Goal: Find specific fact: Find specific fact

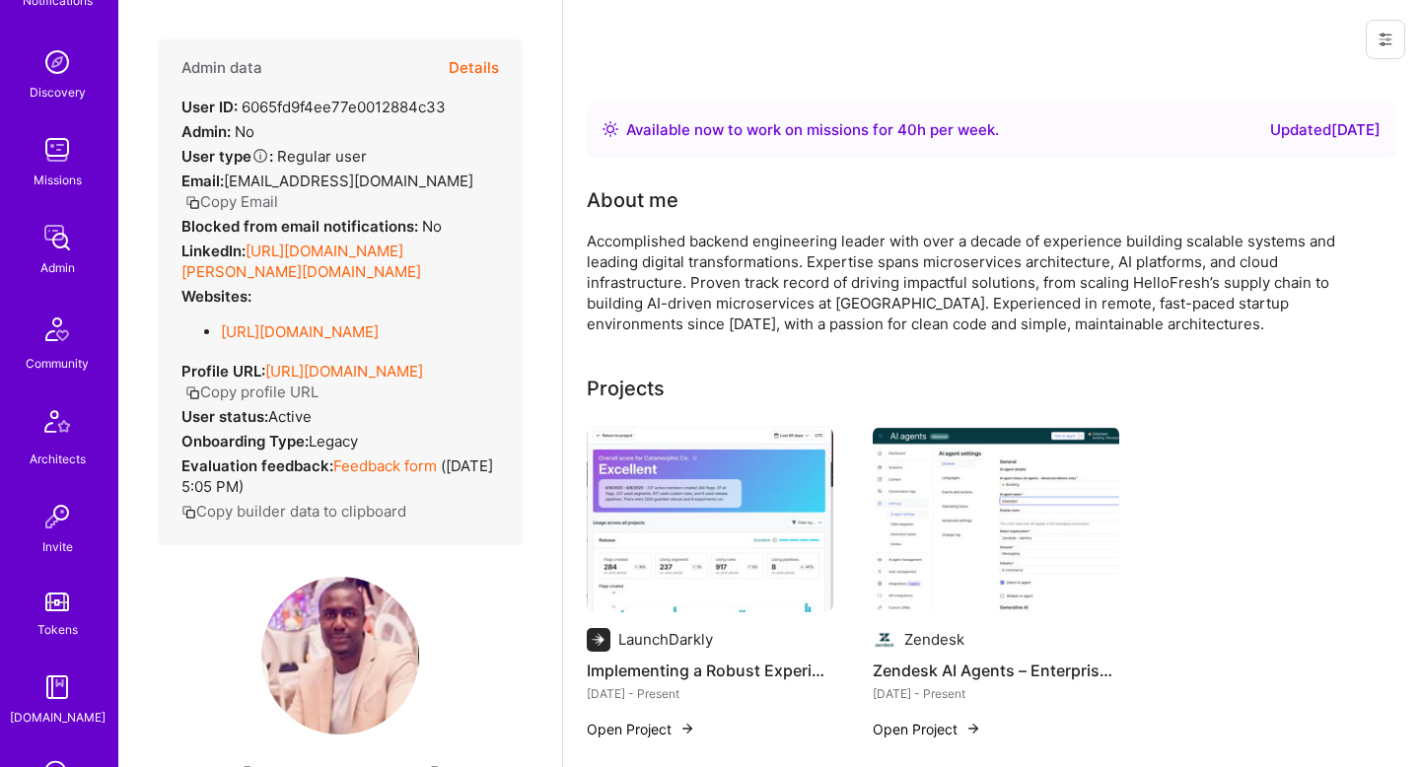
scroll to position [491, 0]
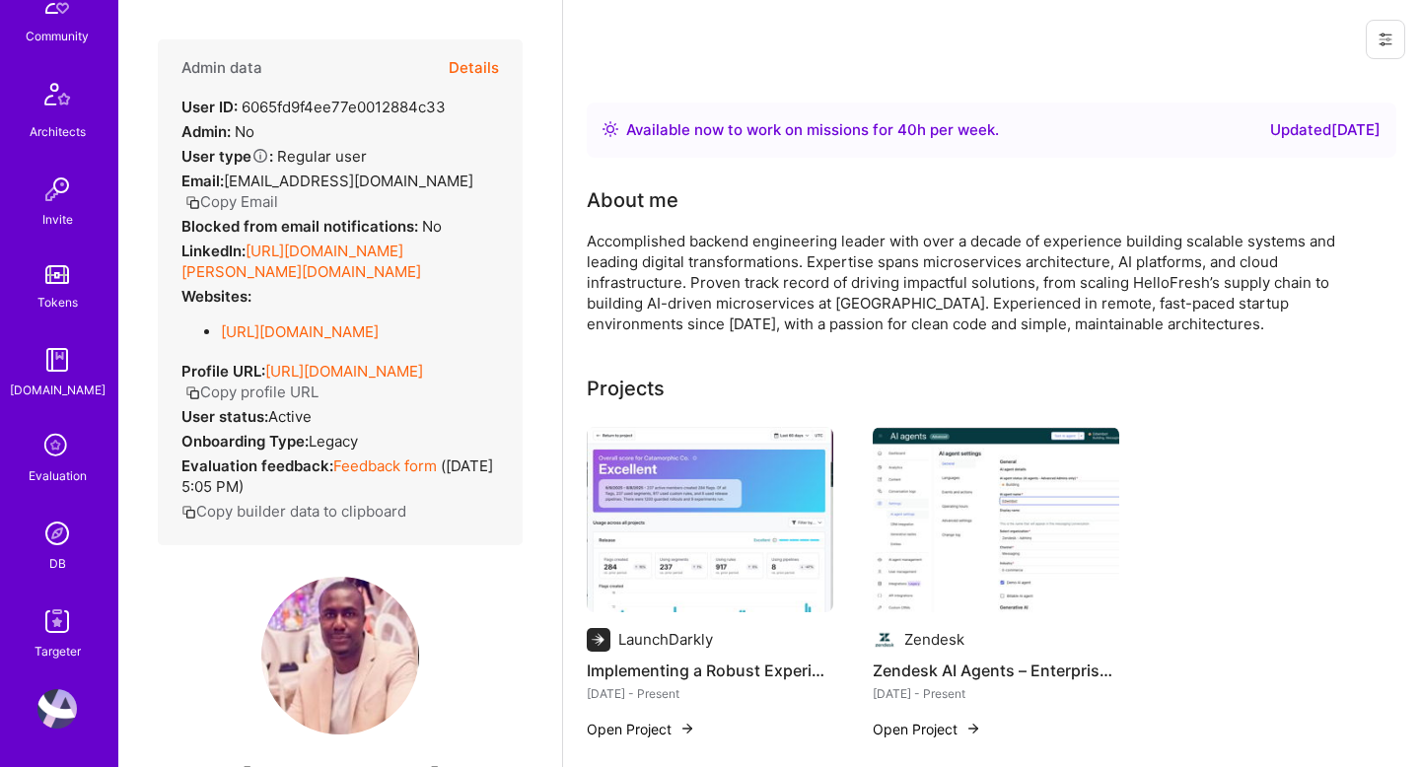
click at [67, 555] on link "DB" at bounding box center [57, 544] width 122 height 60
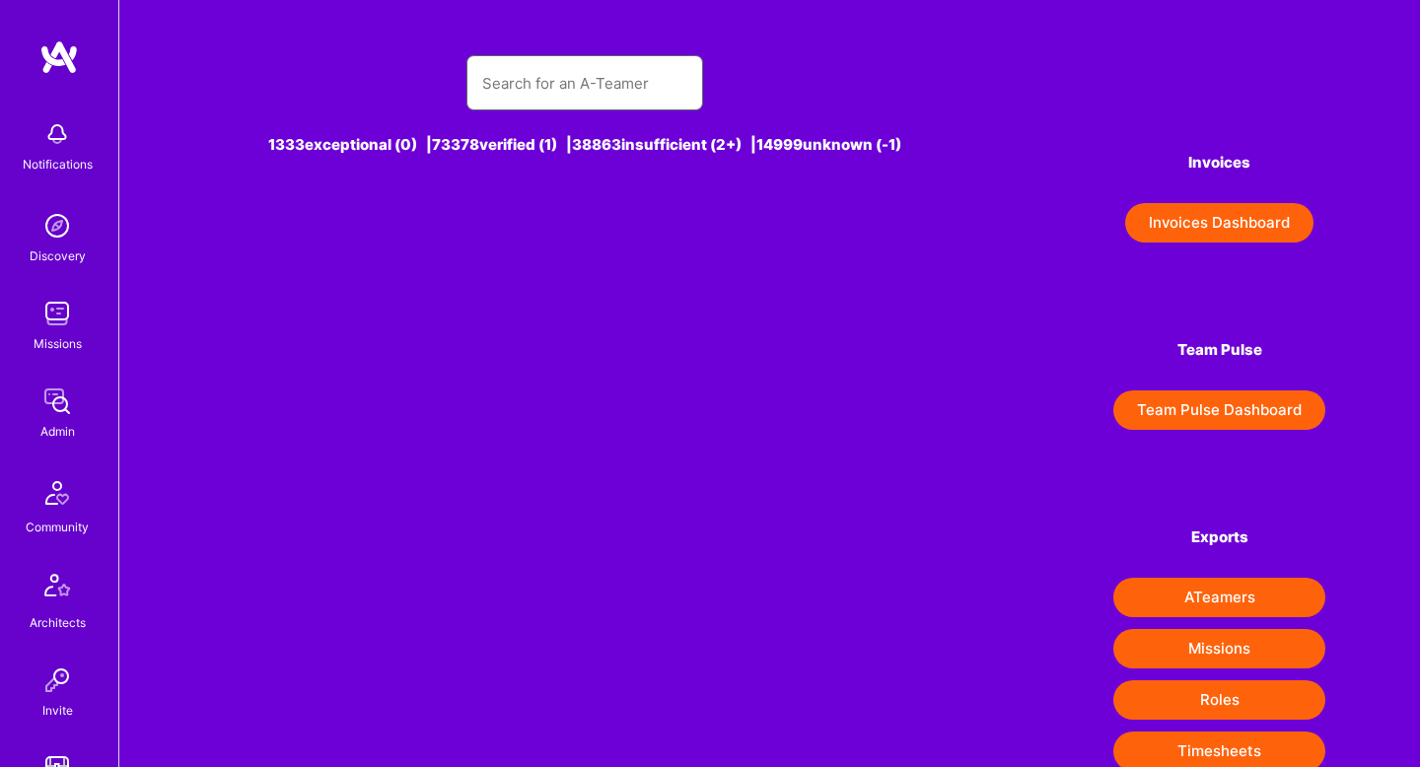
click at [570, 70] on input "text" at bounding box center [584, 83] width 205 height 50
paste input "[PERSON_NAME]"
type input "[PERSON_NAME]"
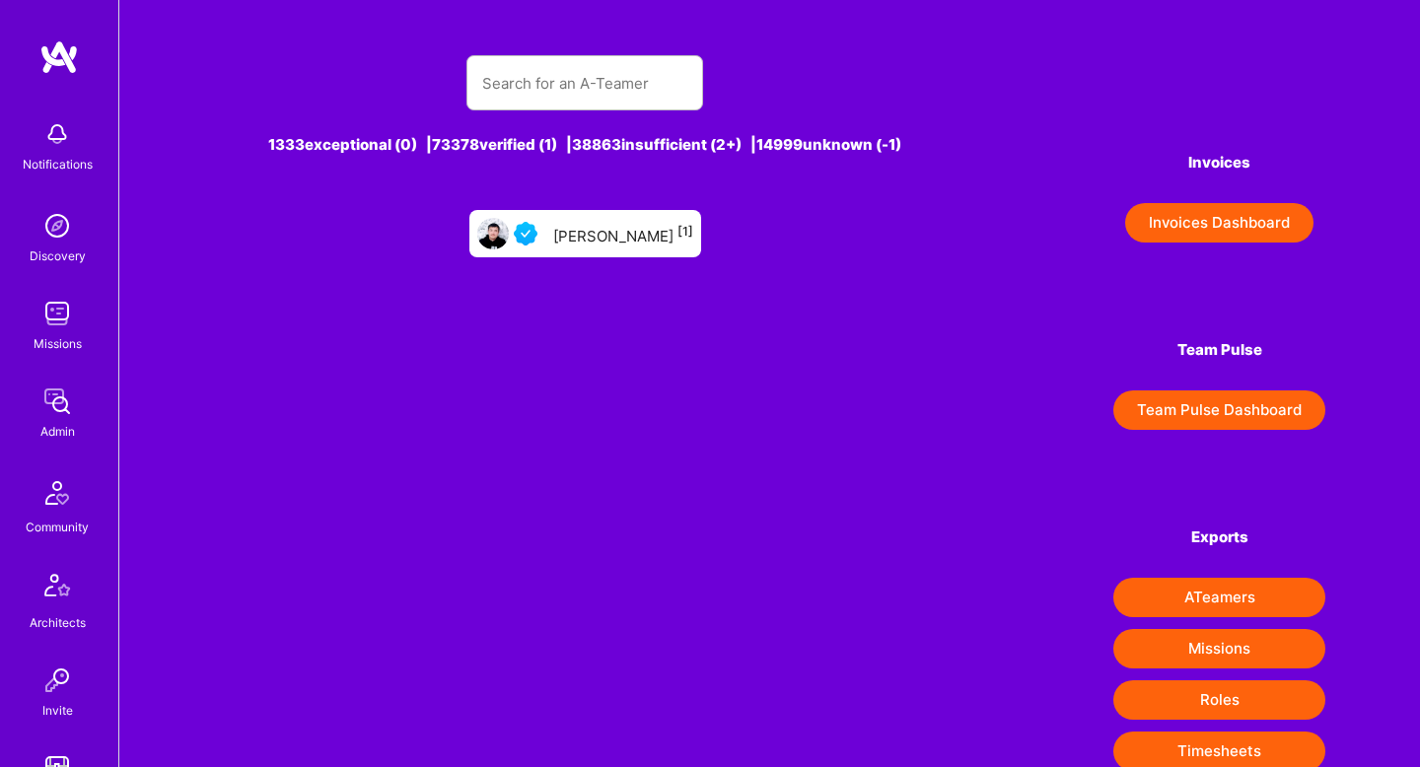
click at [649, 245] on div "[PERSON_NAME] [1]" at bounding box center [585, 233] width 232 height 47
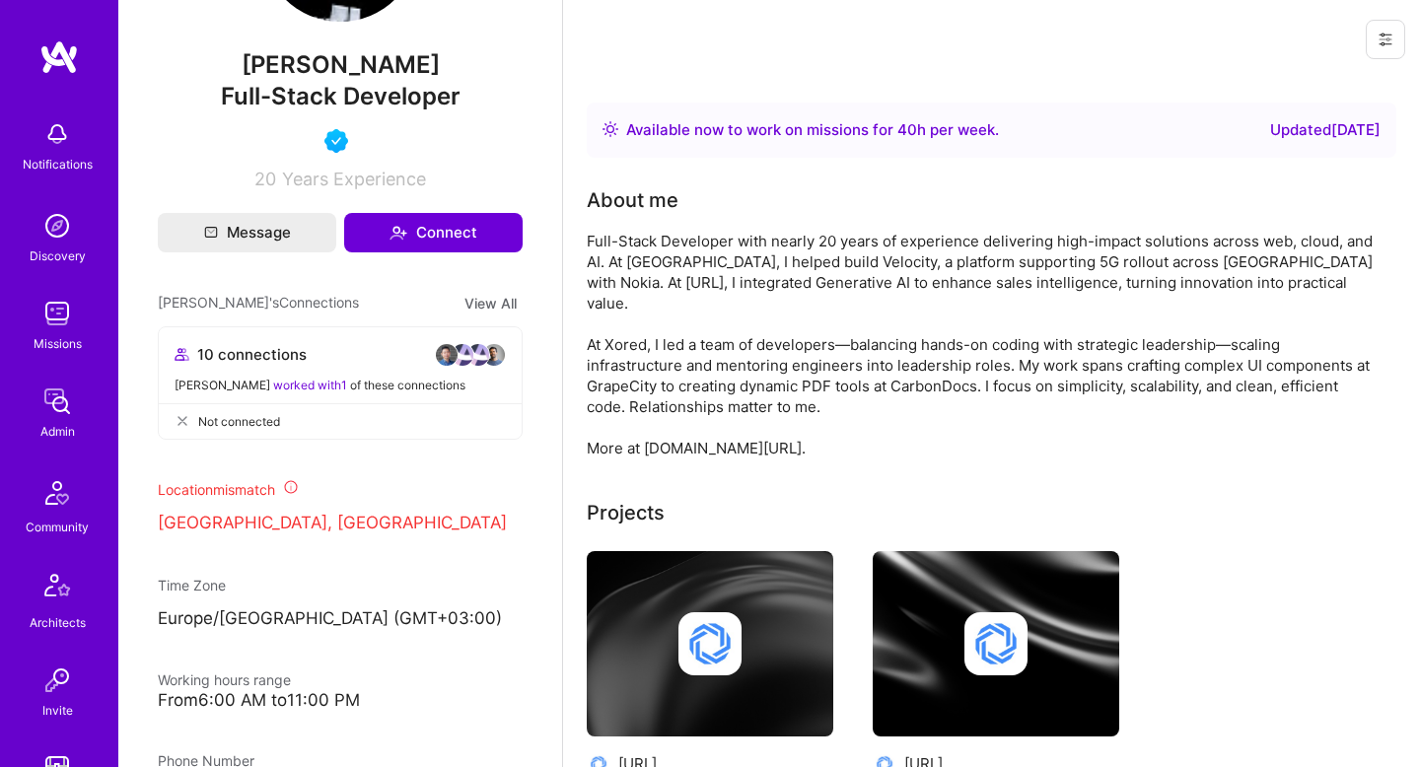
scroll to position [723, 0]
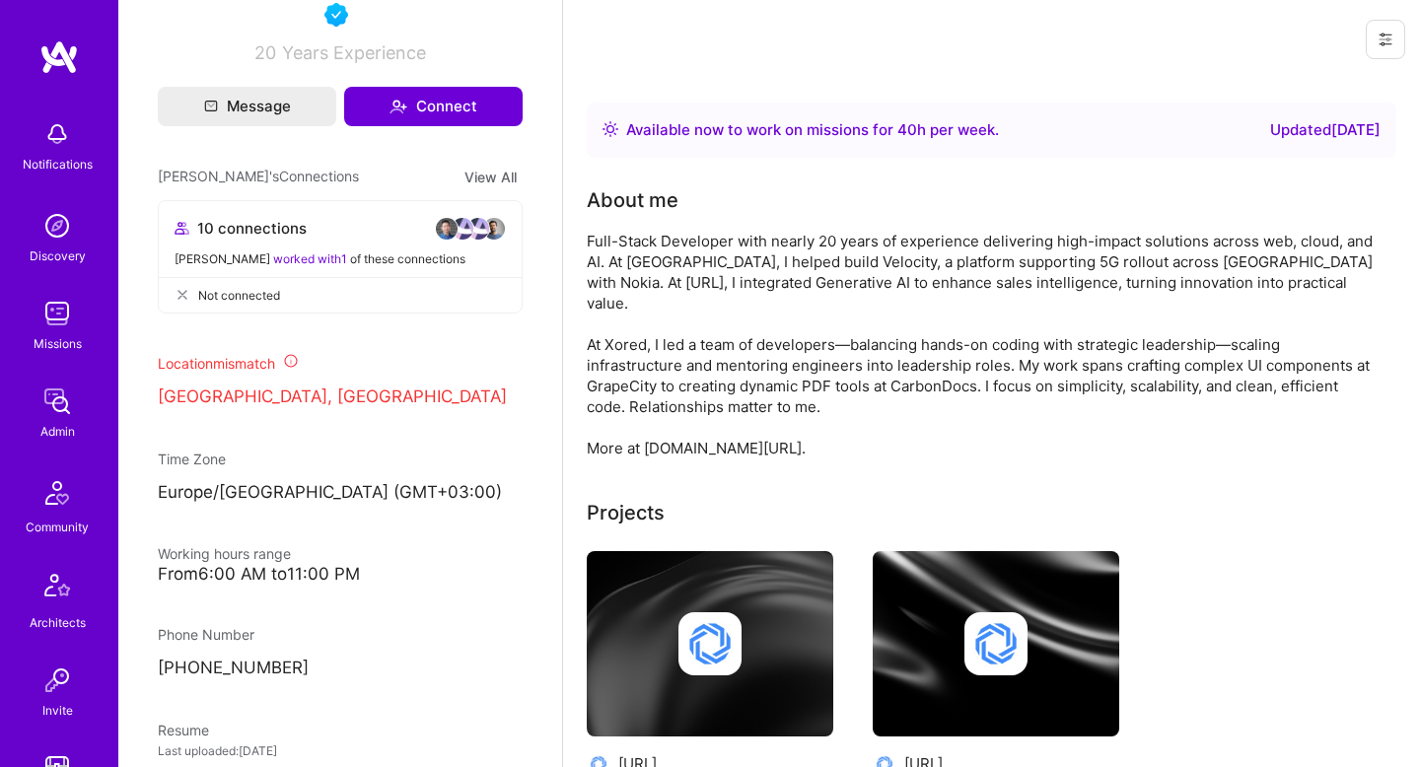
click at [221, 409] on p "[GEOGRAPHIC_DATA], [GEOGRAPHIC_DATA]" at bounding box center [340, 397] width 365 height 24
